Goal: Information Seeking & Learning: Learn about a topic

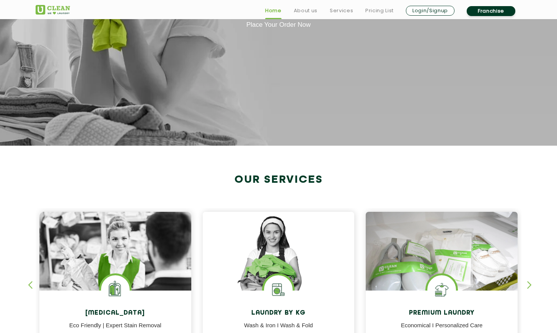
scroll to position [342, 0]
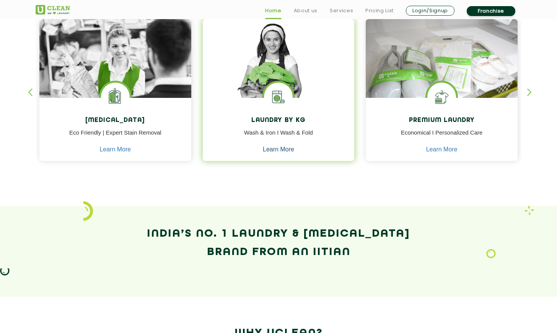
click at [275, 150] on link "Learn More" at bounding box center [278, 149] width 31 height 7
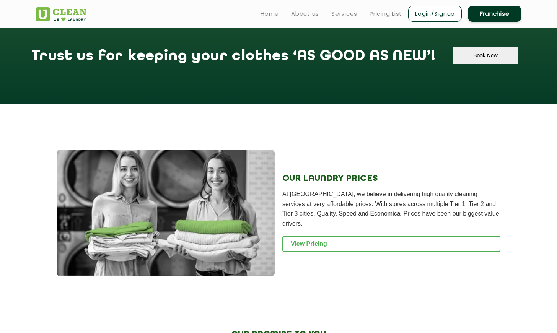
scroll to position [1165, 0]
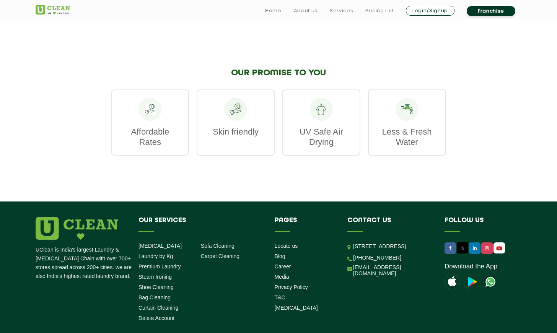
click at [163, 148] on div "Affordable Rates" at bounding box center [150, 123] width 78 height 66
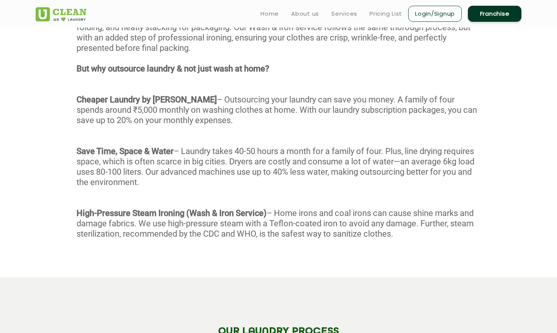
scroll to position [105, 0]
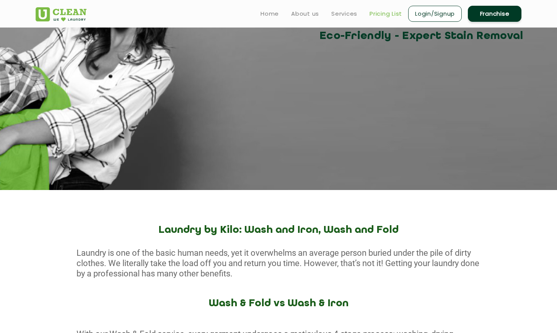
click at [372, 15] on link "Pricing List" at bounding box center [386, 13] width 33 height 9
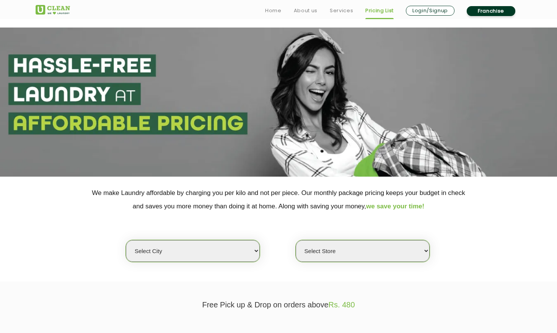
scroll to position [129, 0]
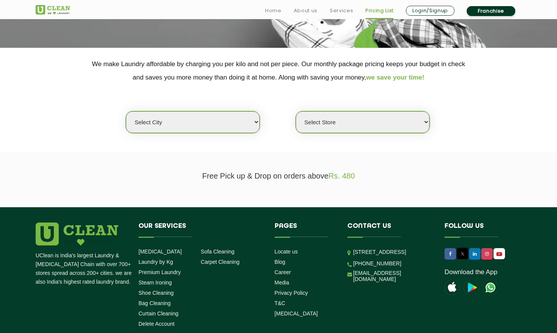
click at [213, 127] on div "Select city [GEOGRAPHIC_DATA] [GEOGRAPHIC_DATA] [GEOGRAPHIC_DATA] [GEOGRAPHIC_D…" at bounding box center [192, 122] width 135 height 23
select select "6"
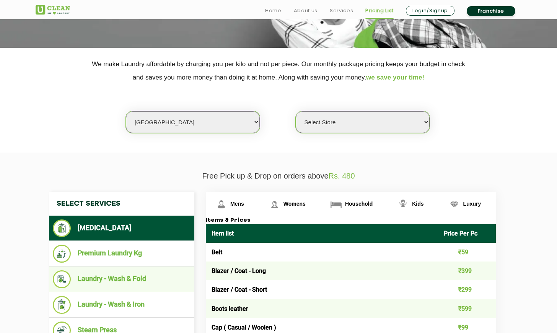
click at [146, 279] on li "Laundry - Wash & Fold" at bounding box center [122, 279] width 138 height 18
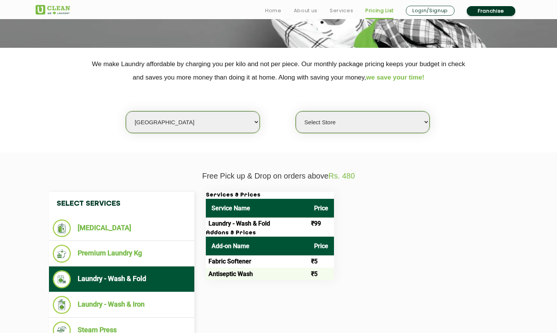
select select "220"
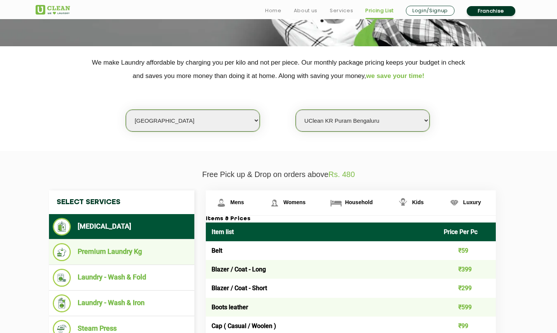
scroll to position [194, 0]
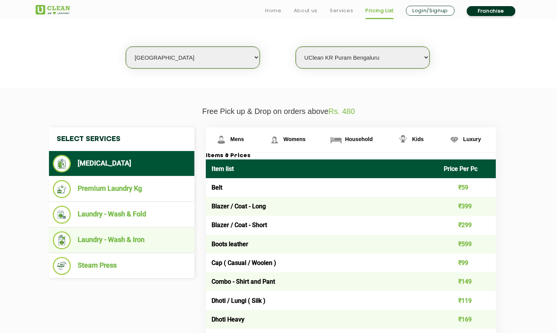
click at [148, 233] on li "Laundry - Wash & Iron" at bounding box center [122, 240] width 138 height 18
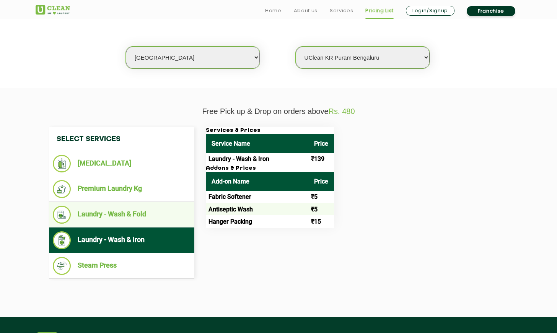
click at [151, 213] on li "Laundry - Wash & Fold" at bounding box center [122, 215] width 138 height 18
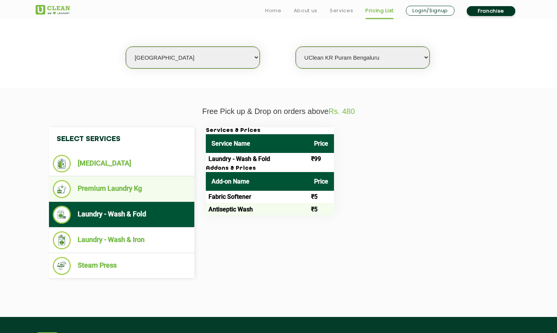
click at [152, 194] on li "Premium Laundry Kg" at bounding box center [122, 189] width 138 height 18
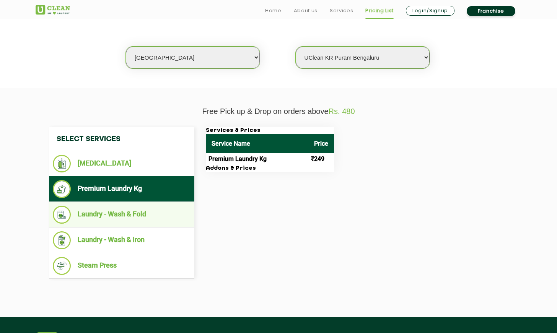
click at [155, 208] on li "Laundry - Wash & Fold" at bounding box center [122, 215] width 138 height 18
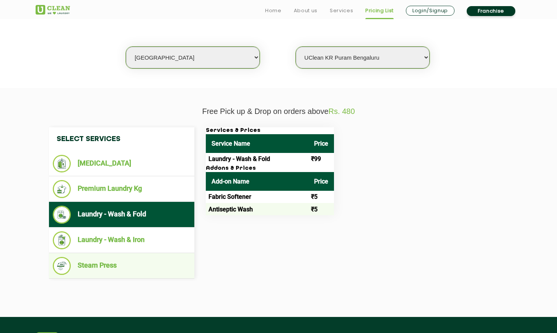
click at [146, 272] on ul "Steam Press" at bounding box center [121, 266] width 145 height 26
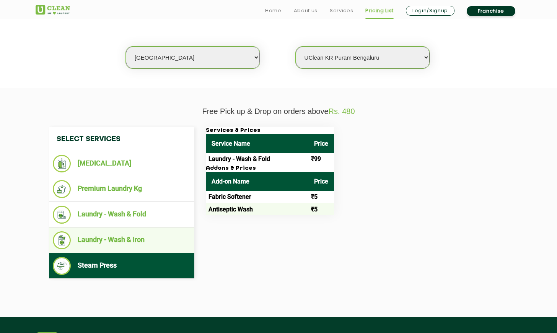
click at [143, 246] on ul "Laundry - Wash & Iron" at bounding box center [121, 241] width 145 height 26
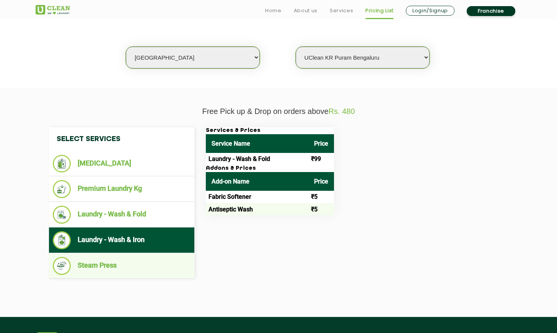
click at [146, 262] on li "Steam Press" at bounding box center [122, 266] width 138 height 18
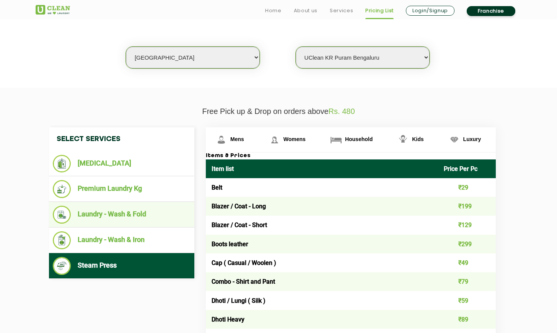
click at [137, 212] on li "Laundry - Wash & Fold" at bounding box center [122, 215] width 138 height 18
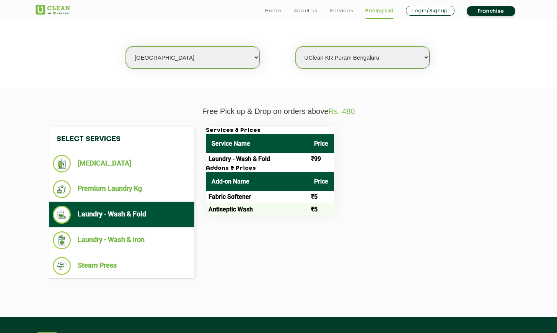
scroll to position [105, 0]
